Goal: Task Accomplishment & Management: Use online tool/utility

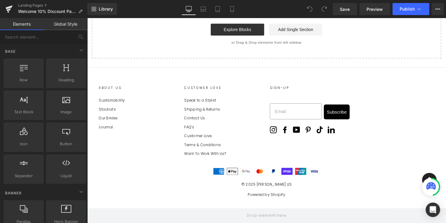
scroll to position [518, 0]
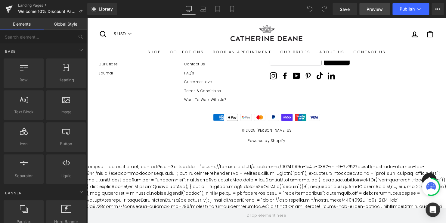
click at [377, 11] on span "Preview" at bounding box center [374, 9] width 16 height 6
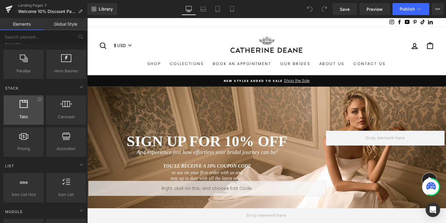
scroll to position [0, 0]
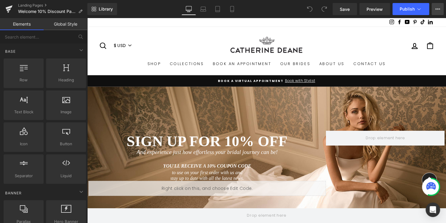
click at [435, 9] on icon at bounding box center [437, 9] width 5 height 5
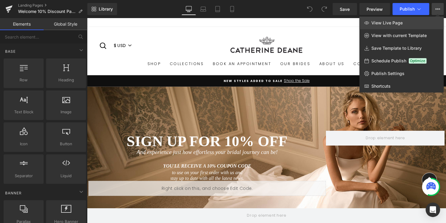
click at [389, 23] on span "View Live Page" at bounding box center [386, 22] width 31 height 5
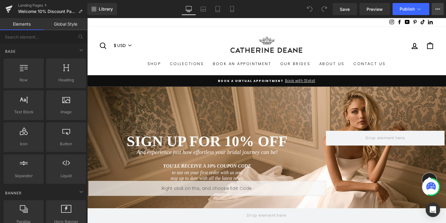
click at [436, 10] on icon at bounding box center [437, 9] width 5 height 5
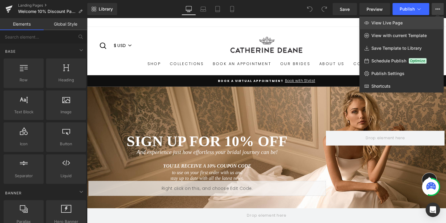
click at [381, 23] on span "View Live Page" at bounding box center [386, 22] width 31 height 5
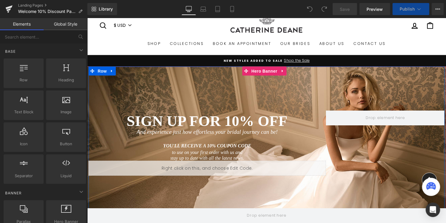
scroll to position [60, 0]
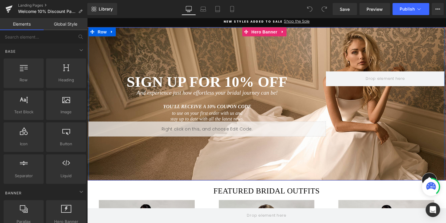
click at [214, 128] on div "Liquid" at bounding box center [208, 130] width 241 height 15
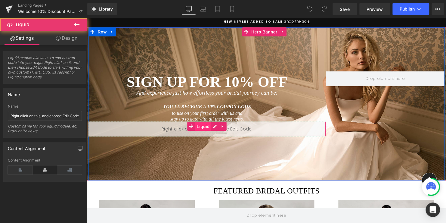
click at [199, 127] on span "Liquid" at bounding box center [204, 127] width 16 height 9
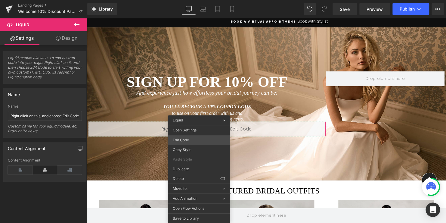
click at [187, 0] on div "Liquid You are previewing how the will restyle your page. You can not edit Elem…" at bounding box center [223, 0] width 446 height 0
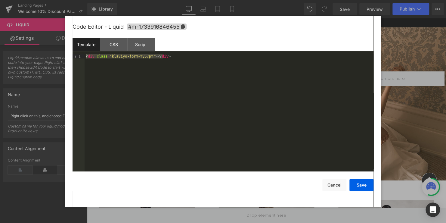
drag, startPoint x: 152, startPoint y: 58, endPoint x: 75, endPoint y: 58, distance: 77.6
click at [75, 58] on pre "1 < div class = "klaviyo-form-Yy57pY" > </ div > XXXXXXXXXXXXXXXXXXXXXXXXXXXXXX…" at bounding box center [222, 112] width 301 height 117
click at [334, 184] on button "Cancel" at bounding box center [334, 185] width 24 height 12
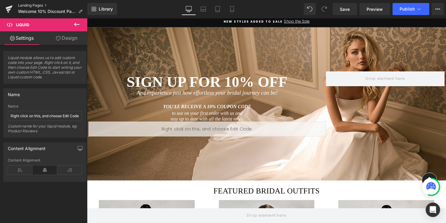
click at [31, 5] on link "Landing Pages" at bounding box center [52, 5] width 69 height 5
